Goal: Communication & Community: Answer question/provide support

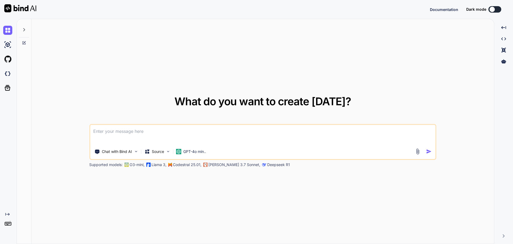
type textarea "x"
click at [150, 132] on textarea at bounding box center [263, 135] width 346 height 20
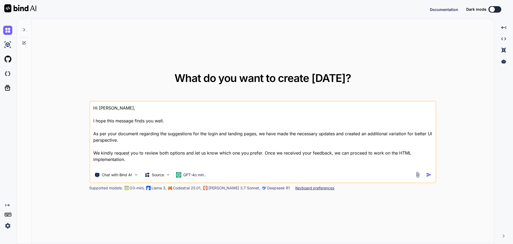
scroll to position [1, 0]
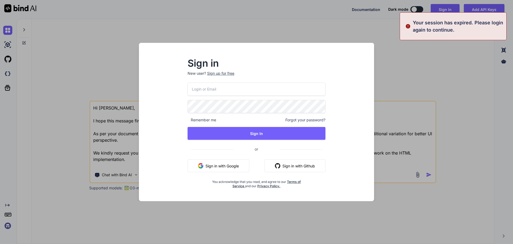
type textarea "Hi [PERSON_NAME], I hope this message finds you well. As per your document rega…"
type input "[EMAIL_ADDRESS][DOMAIN_NAME]"
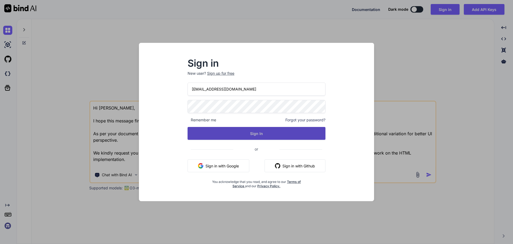
click at [211, 128] on button "Sign In" at bounding box center [257, 133] width 138 height 13
click at [239, 136] on button "Sign In" at bounding box center [257, 133] width 138 height 13
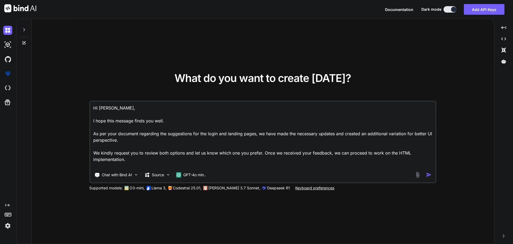
click at [153, 159] on textarea "Hi [PERSON_NAME], I hope this message finds you well. As per your document rega…" at bounding box center [263, 134] width 346 height 66
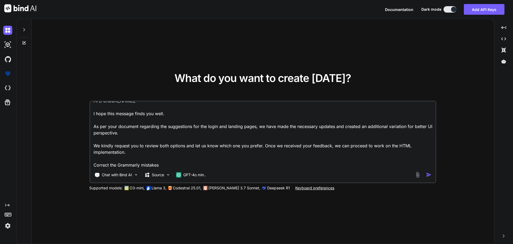
type textarea "Hi [PERSON_NAME], I hope this message finds you well. As per your document rega…"
click at [428, 176] on img "button" at bounding box center [429, 175] width 6 height 6
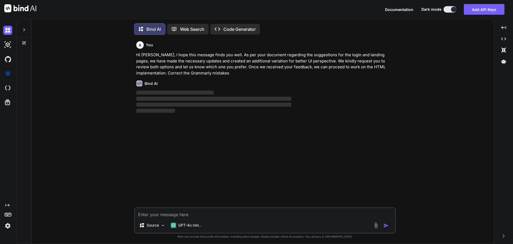
scroll to position [3, 0]
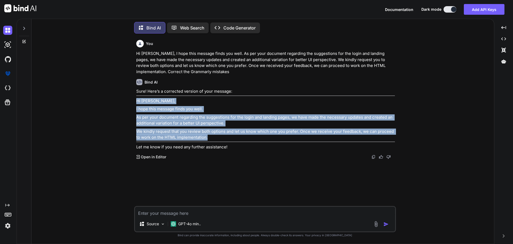
drag, startPoint x: 212, startPoint y: 137, endPoint x: 133, endPoint y: 100, distance: 86.9
click at [133, 100] on div "You Hi [PERSON_NAME], I hope this message finds you well. As per your document …" at bounding box center [265, 141] width 458 height 206
copy div "Hi [PERSON_NAME], I hope this message finds you well. As per your document rega…"
